Goal: Find specific page/section: Find specific page/section

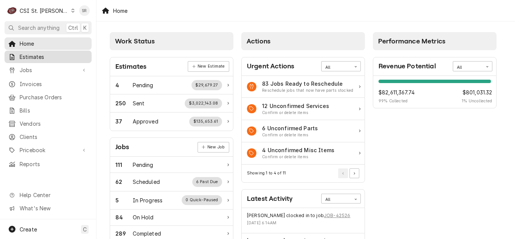
click at [32, 57] on span "Estimates" at bounding box center [54, 57] width 68 height 8
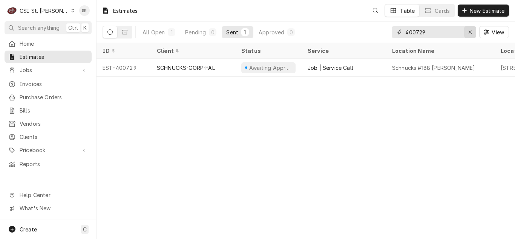
click at [472, 31] on div "Erase input" at bounding box center [470, 32] width 8 height 8
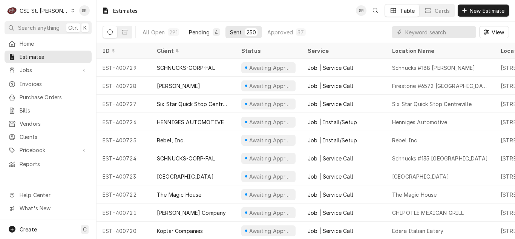
click at [201, 36] on button "Pending 4" at bounding box center [204, 32] width 40 height 12
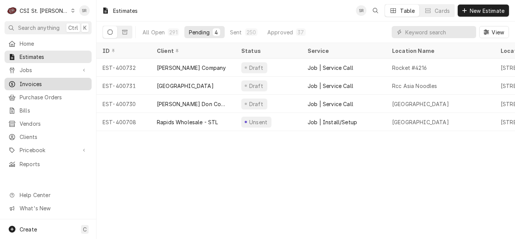
click at [46, 84] on span "Invoices" at bounding box center [54, 84] width 68 height 8
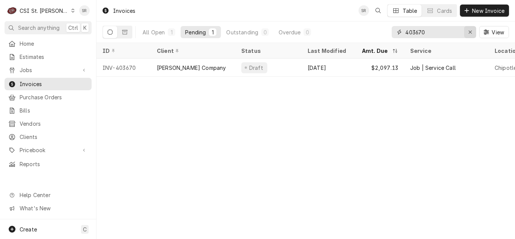
click at [468, 34] on icon "Erase input" at bounding box center [470, 31] width 4 height 5
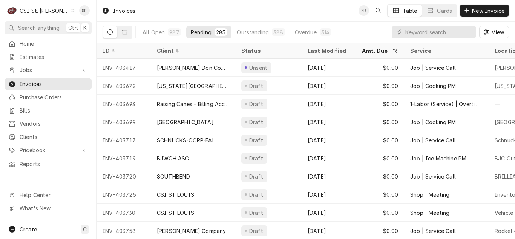
click at [435, 42] on div "Invoices SR Table Cards New Invoice All Open 987 Pending 285 Outstanding 388 Ov…" at bounding box center [305, 119] width 418 height 239
click at [332, 24] on div "All Open 987 Pending 285 Outstanding 388 Overdue 314 View" at bounding box center [306, 31] width 406 height 21
